Goal: Connect with others: Connect with others

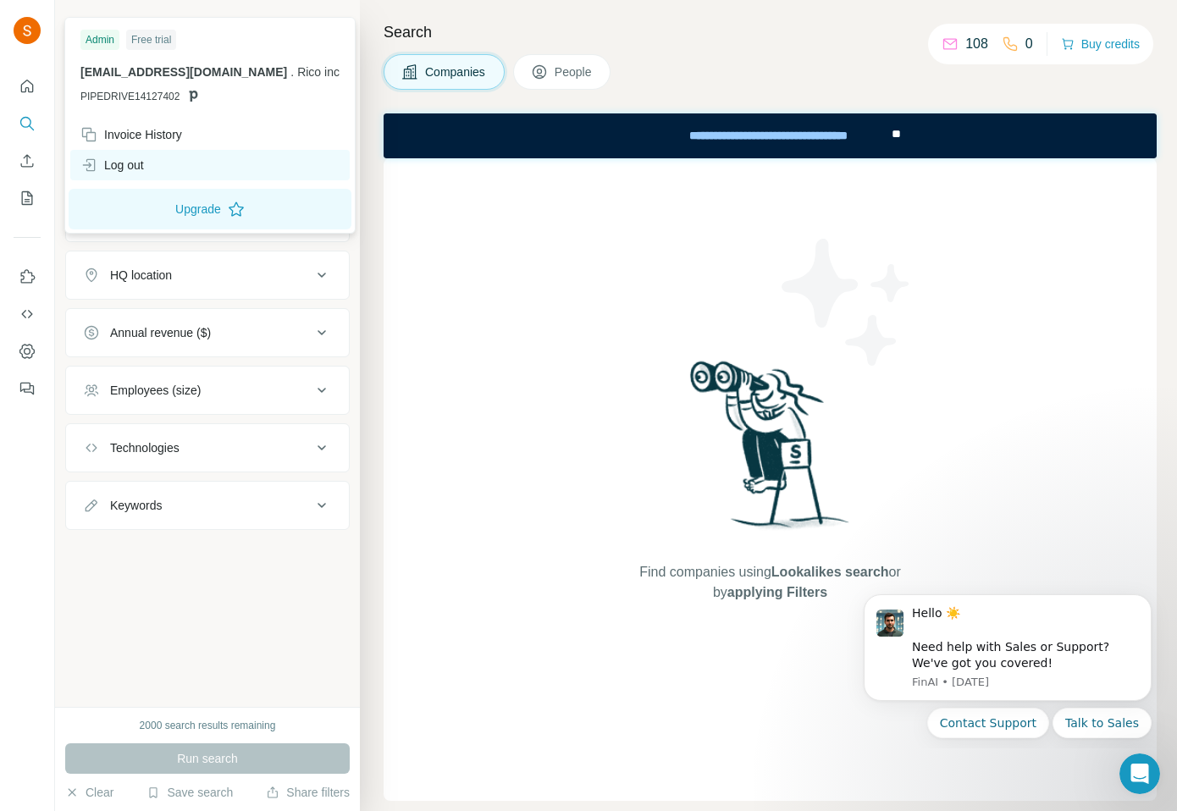
click at [130, 167] on div "Log out" at bounding box center [112, 165] width 64 height 17
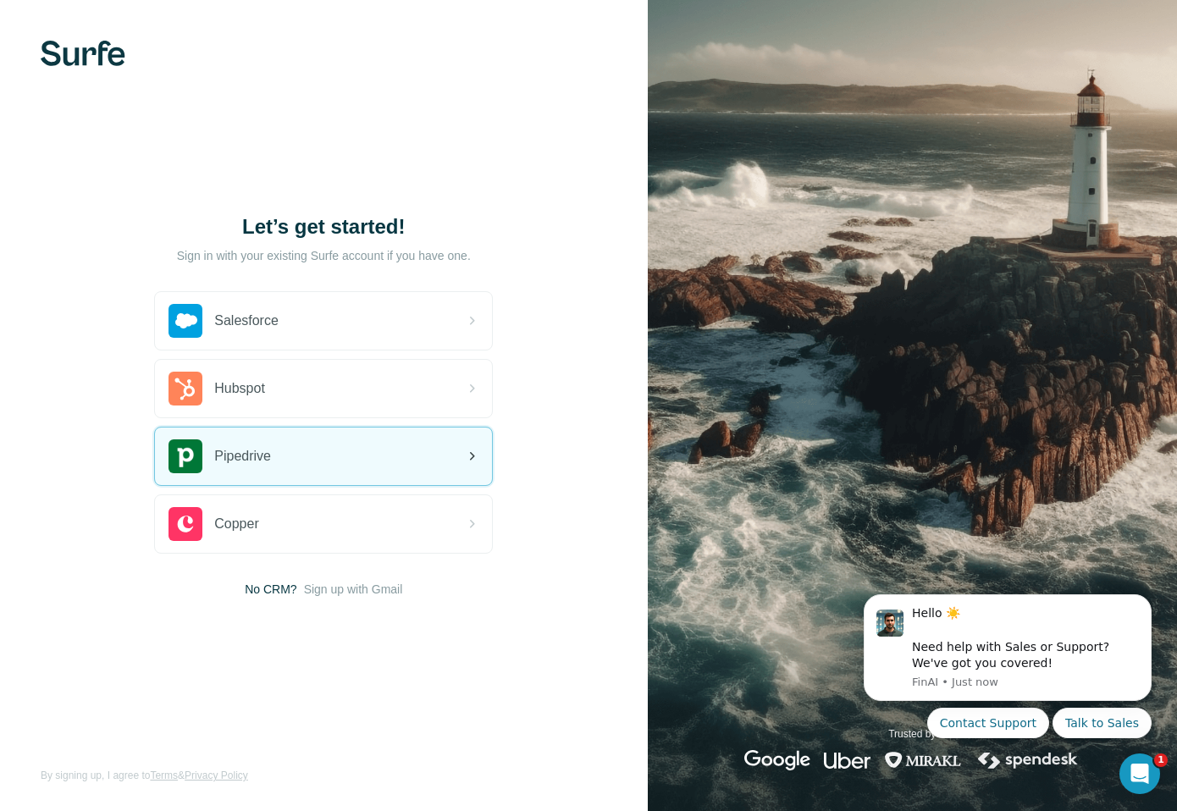
click at [337, 458] on div "Pipedrive" at bounding box center [323, 457] width 337 height 58
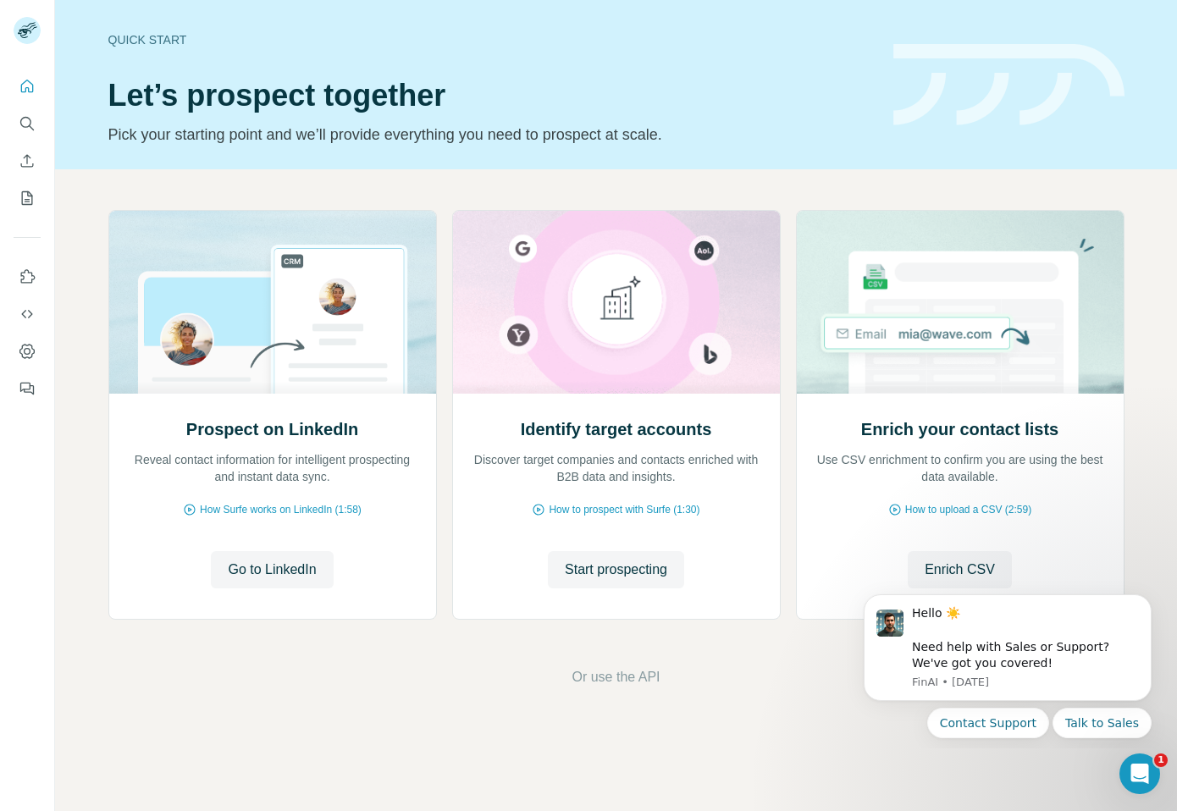
click at [14, 120] on div at bounding box center [27, 232] width 54 height 343
